Goal: Communication & Community: Answer question/provide support

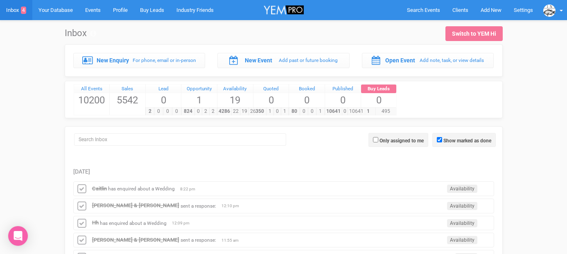
scroll to position [92, 0]
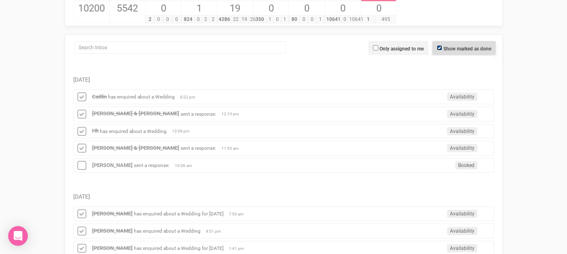
click at [439, 50] on input "Show marked as done" at bounding box center [439, 47] width 5 height 5
checkbox input "false"
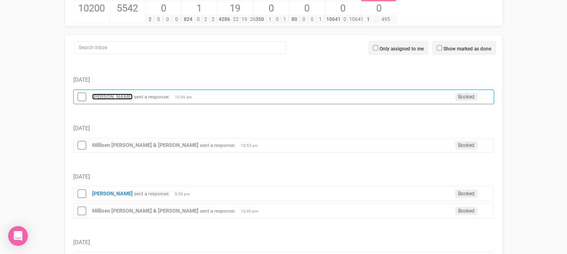
click at [113, 98] on strong "[PERSON_NAME]" at bounding box center [112, 96] width 41 height 6
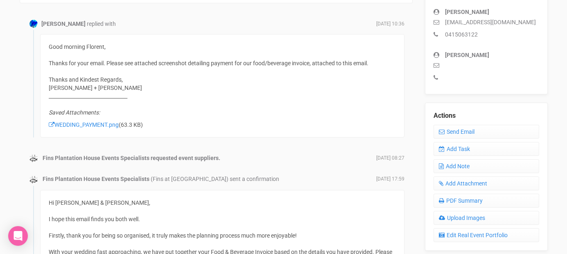
scroll to position [255, 0]
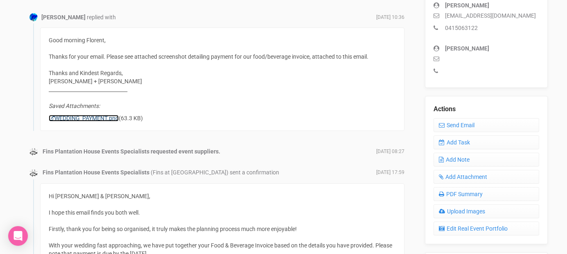
click at [110, 120] on link "WEDDING_PAYMENT.png" at bounding box center [84, 118] width 70 height 7
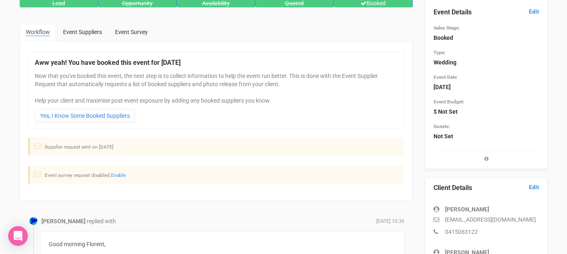
scroll to position [0, 0]
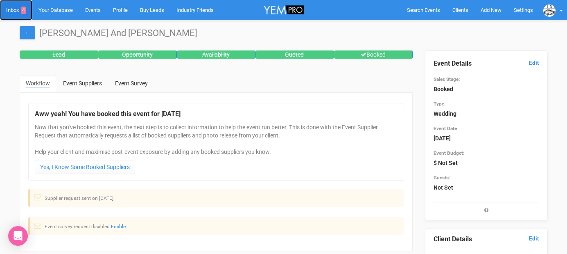
click at [16, 13] on link "Inbox 4" at bounding box center [16, 10] width 32 height 20
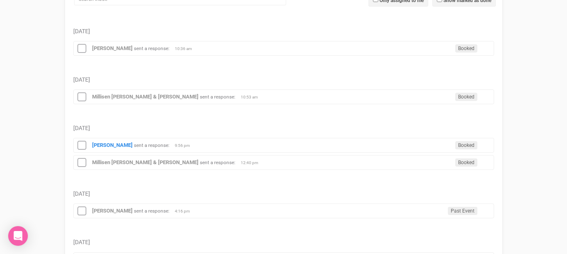
scroll to position [162, 0]
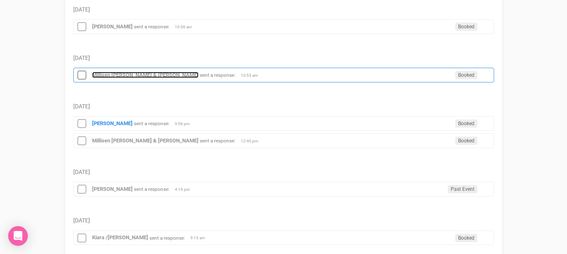
click at [105, 77] on strong "Millisen [PERSON_NAME] & [PERSON_NAME]" at bounding box center [145, 75] width 107 height 6
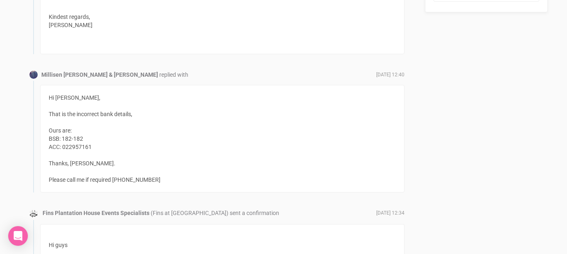
scroll to position [565, 0]
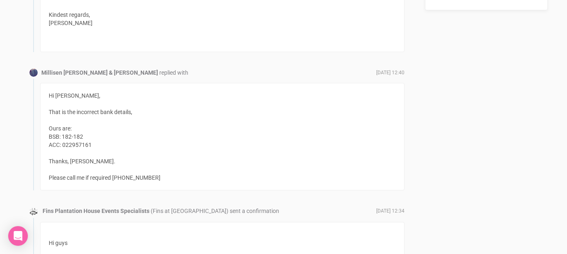
click at [84, 138] on div "Hi [PERSON_NAME], That is the incorrect bank details, Ours are: BSB: 182-182 AC…" at bounding box center [222, 136] width 365 height 107
drag, startPoint x: 92, startPoint y: 145, endPoint x: 64, endPoint y: 145, distance: 28.3
click at [64, 145] on div "Hi [PERSON_NAME], That is the incorrect bank details, Ours are: BSB: 182-182 AC…" at bounding box center [222, 136] width 365 height 107
copy div "022957161"
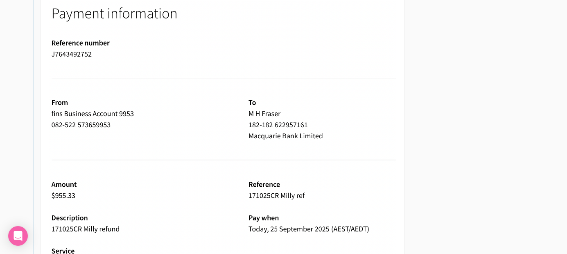
scroll to position [872, 0]
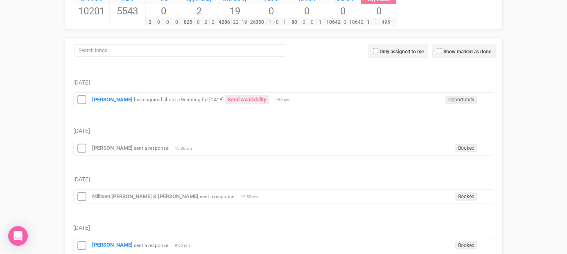
scroll to position [52, 0]
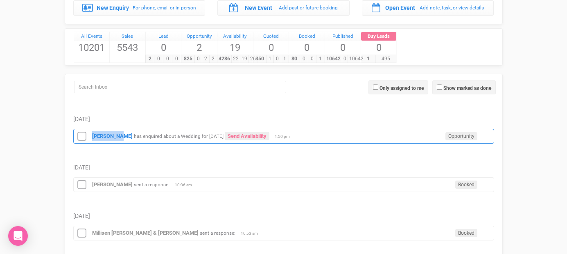
click at [118, 131] on div "[PERSON_NAME] has enquired about a Wedding for [DATE] Send Availability Opportu…" at bounding box center [283, 136] width 421 height 15
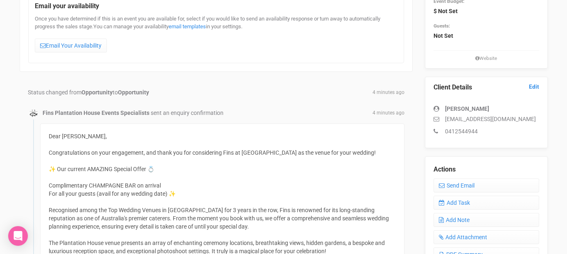
scroll to position [106, 0]
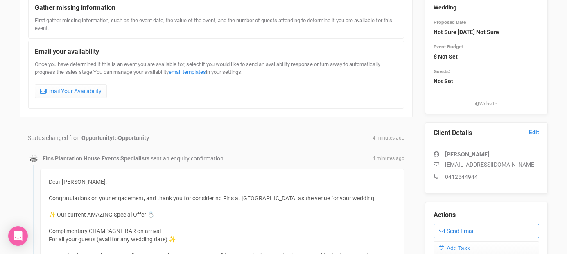
click at [445, 227] on link "Send Email" at bounding box center [487, 231] width 106 height 14
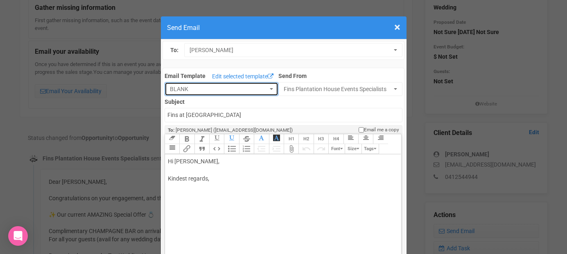
click at [204, 89] on span "BLANK" at bounding box center [219, 89] width 98 height 8
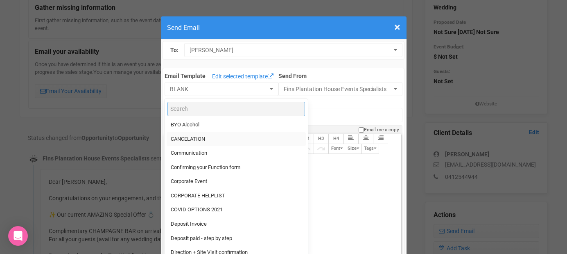
scroll to position [45, 0]
click at [208, 249] on span "Direction + Site Visit confirmation" at bounding box center [209, 251] width 77 height 8
select select "89868"
type input "[GEOGRAPHIC_DATA] - Site Visit confirmation & Direction"
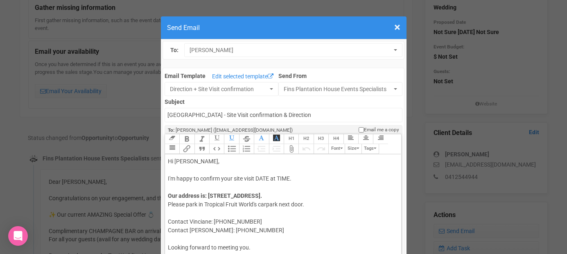
drag, startPoint x: 256, startPoint y: 177, endPoint x: 294, endPoint y: 177, distance: 37.7
click at [294, 177] on div "Hi [PERSON_NAME], I'm happy to confirm your site visit DATE at TIME." at bounding box center [282, 170] width 228 height 26
drag, startPoint x: 251, startPoint y: 230, endPoint x: 166, endPoint y: 231, distance: 85.6
click at [166, 231] on trix-editor "Hi [PERSON_NAME], I'm happy to confirm your site visit [DATE] 9am. Our address …" at bounding box center [283, 230] width 236 height 152
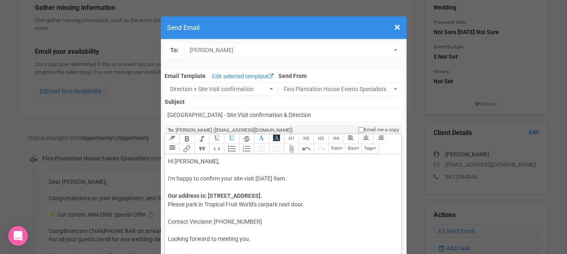
click at [256, 238] on div "Looking forward to meeting you." at bounding box center [282, 238] width 228 height 9
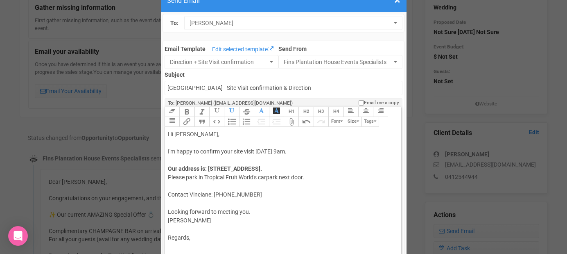
scroll to position [30, 0]
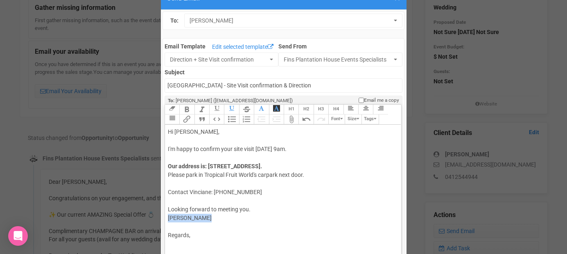
drag, startPoint x: 195, startPoint y: 227, endPoint x: 168, endPoint y: 218, distance: 27.7
click at [168, 218] on trix-editor "Hi [PERSON_NAME], I'm happy to confirm your site visit [DATE] 9am. Our address …" at bounding box center [283, 201] width 236 height 152
click at [196, 226] on div "Regards," at bounding box center [282, 221] width 228 height 17
click at [211, 189] on div "Our address is: [STREET_ADDRESS]. Please park in [GEOGRAPHIC_DATA]'s carpark ne…" at bounding box center [282, 183] width 228 height 43
drag, startPoint x: 187, startPoint y: 208, endPoint x: 164, endPoint y: 209, distance: 23.4
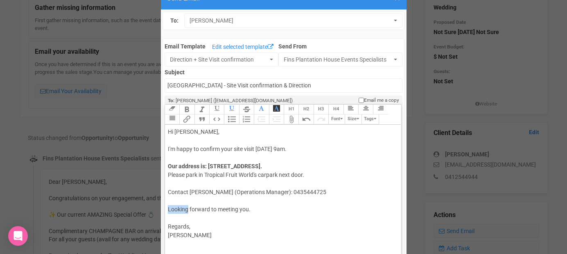
type trix-editor "<div>Hi Rod,&nbsp;<br><br>I'm happy to confirm your site visit [DATE] 9am.&nbsp…"
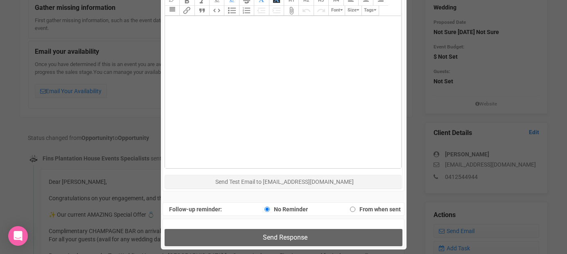
scroll to position [368, 0]
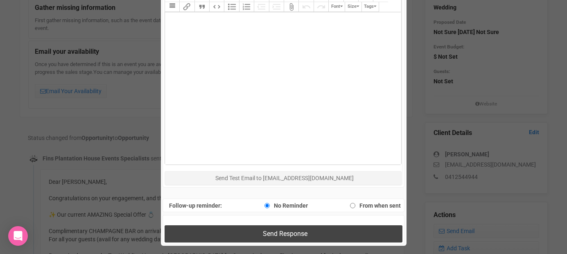
click at [226, 230] on button "Send Response" at bounding box center [284, 233] width 238 height 17
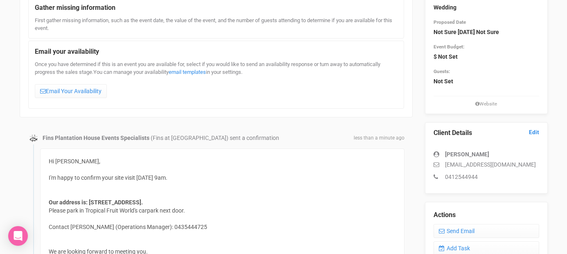
scroll to position [0, 0]
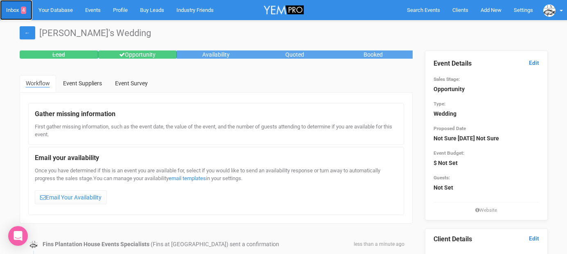
click at [15, 8] on link "Inbox 4" at bounding box center [16, 10] width 32 height 20
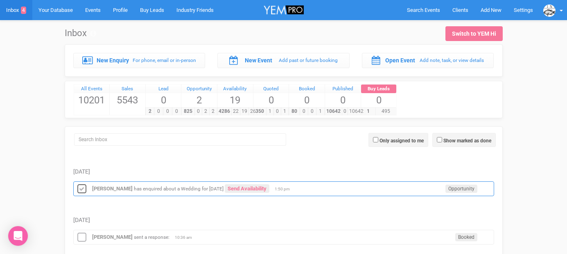
click at [79, 186] on icon at bounding box center [82, 189] width 12 height 11
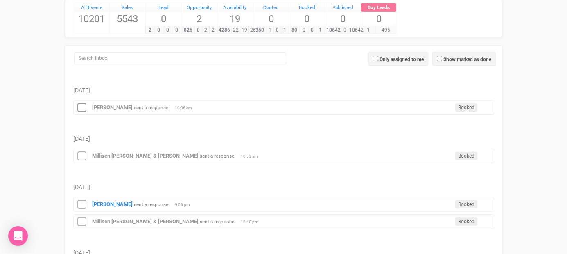
scroll to position [88, 0]
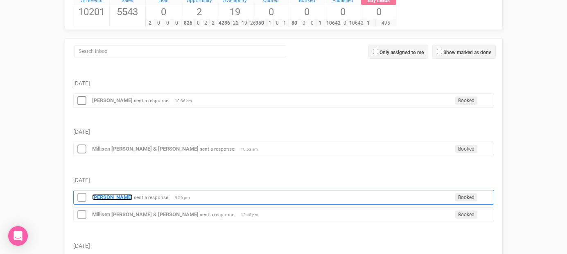
click at [113, 195] on strong "[PERSON_NAME]" at bounding box center [112, 197] width 41 height 6
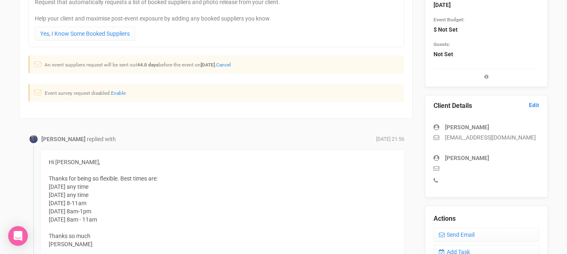
scroll to position [139, 0]
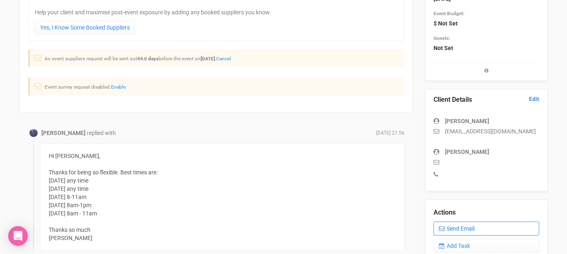
click at [470, 225] on link "Send Email" at bounding box center [487, 228] width 106 height 14
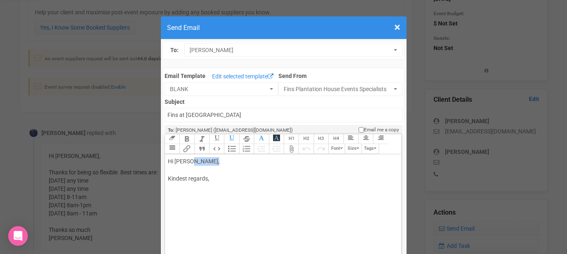
drag, startPoint x: 191, startPoint y: 159, endPoint x: 222, endPoint y: 160, distance: 31.2
click at [222, 160] on div "Hi [PERSON_NAME], Kindest regards," at bounding box center [282, 178] width 228 height 43
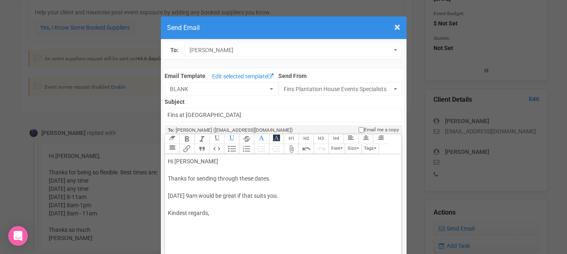
click at [308, 194] on div "Hi [PERSON_NAME] Thanks for sending through these dates. [DATE] 9am would be gr…" at bounding box center [282, 195] width 228 height 77
click at [284, 234] on div "Hi [PERSON_NAME] Thanks for sending through these dates. [DATE] 9am would be gr…" at bounding box center [282, 195] width 228 height 77
type trix-editor "<div>Hi [PERSON_NAME];<br><br>Thanks for sending through these dates.&nbsp;<br>…"
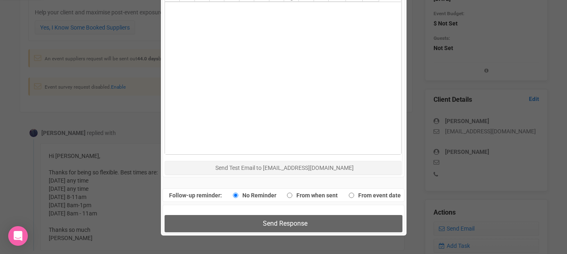
scroll to position [387, 0]
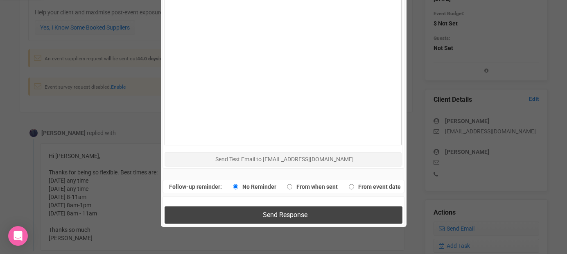
click at [277, 210] on button "Send Response" at bounding box center [284, 214] width 238 height 17
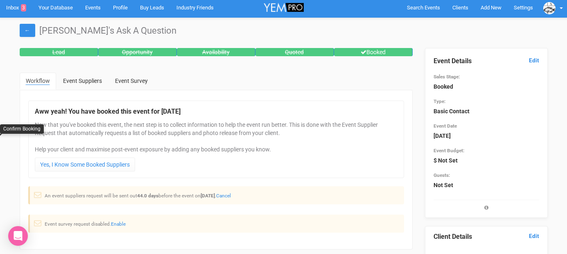
scroll to position [0, 0]
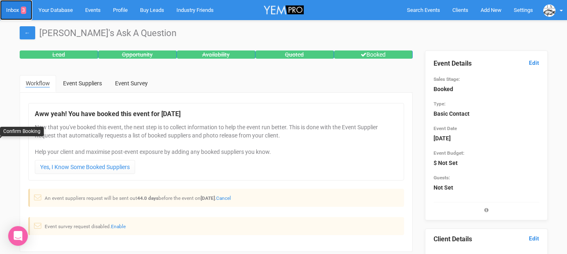
click at [13, 11] on link "Inbox 3" at bounding box center [16, 10] width 32 height 20
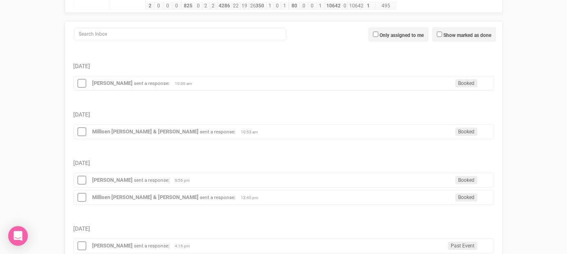
scroll to position [142, 0]
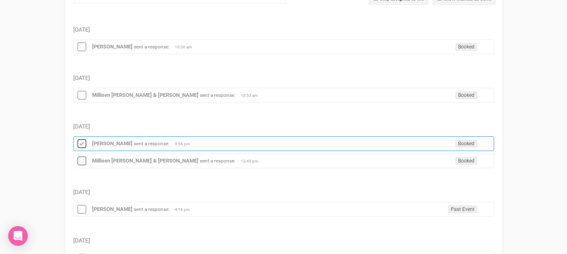
click at [80, 147] on icon at bounding box center [82, 143] width 12 height 11
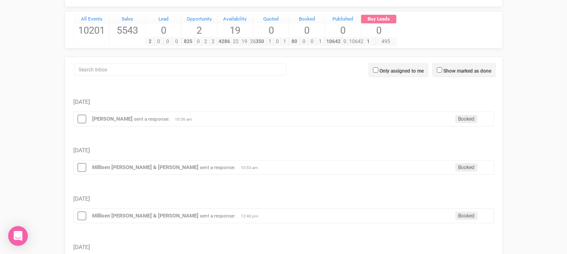
scroll to position [71, 0]
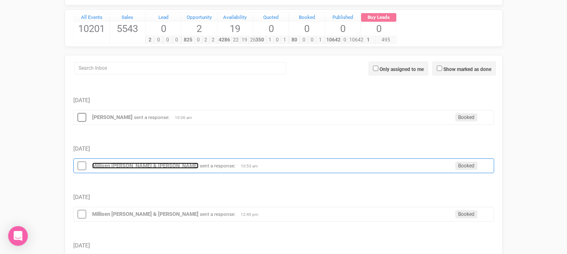
click at [108, 164] on strong "Millisen [PERSON_NAME] & [PERSON_NAME]" at bounding box center [145, 165] width 107 height 6
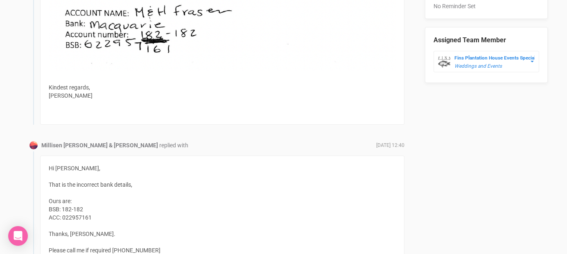
scroll to position [556, 0]
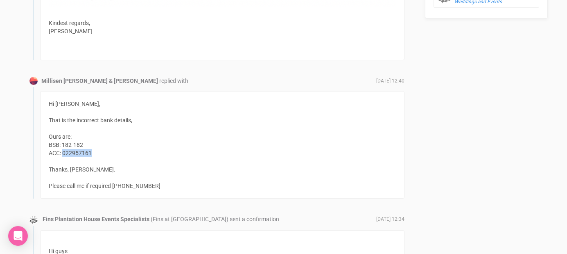
drag, startPoint x: 96, startPoint y: 151, endPoint x: 64, endPoint y: 153, distance: 32.4
click at [64, 153] on div "Hi [PERSON_NAME], That is the incorrect bank details, Ours are: BSB: 182-182 AC…" at bounding box center [222, 144] width 365 height 107
copy div "022957161"
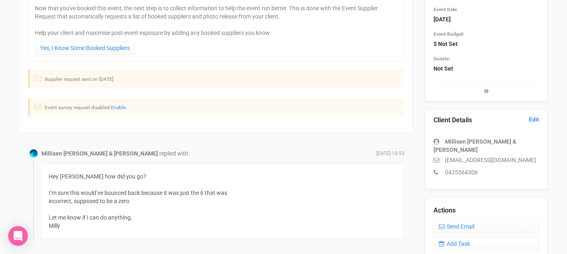
scroll to position [157, 0]
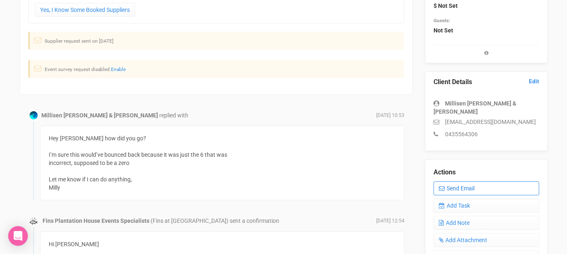
click at [471, 182] on link "Send Email" at bounding box center [487, 188] width 106 height 14
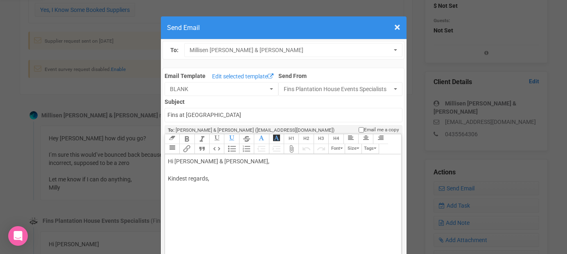
drag, startPoint x: 184, startPoint y: 160, endPoint x: 286, endPoint y: 159, distance: 102.0
click at [286, 159] on div "Hi [PERSON_NAME] & [PERSON_NAME], Kindest regards," at bounding box center [282, 178] width 228 height 43
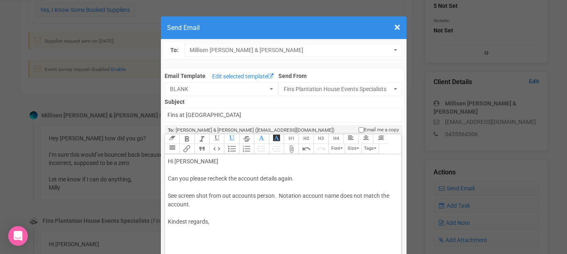
click at [193, 211] on div "Hi [PERSON_NAME] Can you please recheck the account details again. See screen s…" at bounding box center [282, 200] width 228 height 86
click at [294, 177] on div "Hi [PERSON_NAME] Can you please recheck the account details again. See screen s…" at bounding box center [282, 200] width 228 height 86
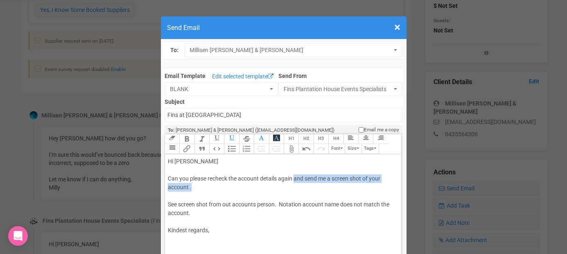
drag, startPoint x: 296, startPoint y: 176, endPoint x: 296, endPoint y: 184, distance: 7.4
click at [296, 184] on div "Hi [PERSON_NAME] Can you please recheck the account details again and send me a…" at bounding box center [282, 204] width 228 height 95
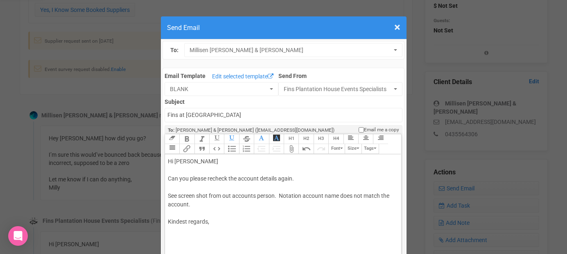
click at [304, 193] on div "Hi [PERSON_NAME] Can you please recheck the account details again. See screen s…" at bounding box center [282, 200] width 228 height 86
click at [188, 205] on div "Hi [PERSON_NAME] Can you please recheck the account details again. See screen s…" at bounding box center [282, 200] width 228 height 86
click at [225, 204] on div "Hi [PERSON_NAME] Can you please recheck the account details again. See screen s…" at bounding box center [282, 200] width 228 height 86
click at [204, 226] on div "Hi [PERSON_NAME] Can you please recheck the account details again. See screen s…" at bounding box center [282, 200] width 228 height 86
type trix-editor "<div>Hi [PERSON_NAME]<br><br>Can you please recheck the account details again.<…"
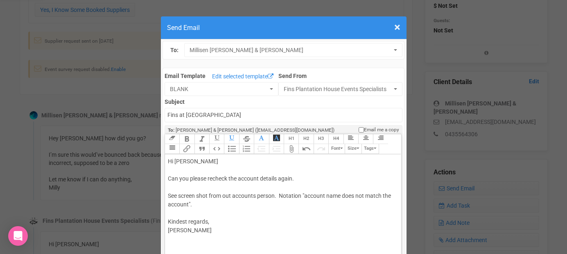
click at [199, 150] on trix-toolbar "Link Unlink Bold Italic Strikethrough H1 H2 H3 H4 Link Quote Code Bullets Numbe…" at bounding box center [283, 144] width 236 height 20
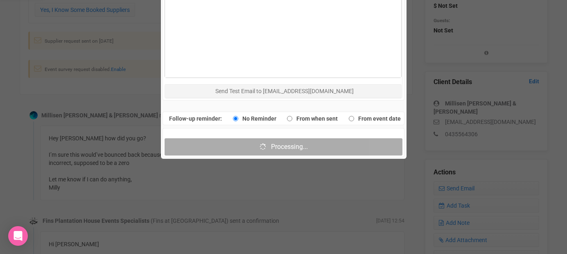
scroll to position [458, 0]
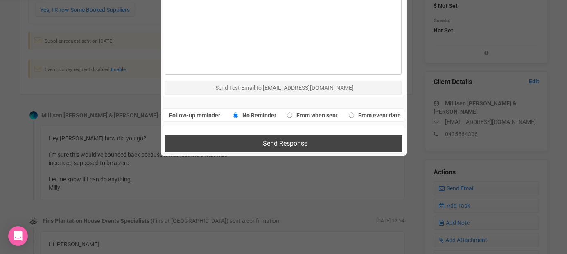
click at [210, 149] on button "Send Response" at bounding box center [284, 143] width 238 height 17
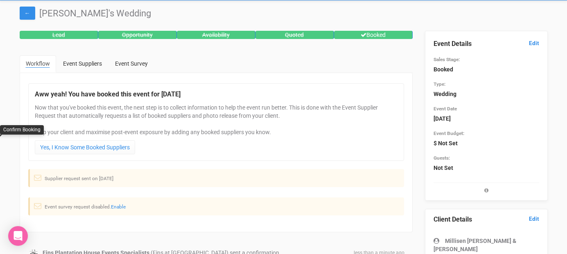
scroll to position [0, 0]
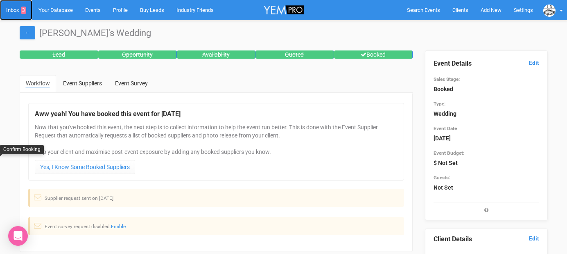
click at [14, 6] on link "Inbox 3" at bounding box center [16, 10] width 32 height 20
